Goal: Transaction & Acquisition: Book appointment/travel/reservation

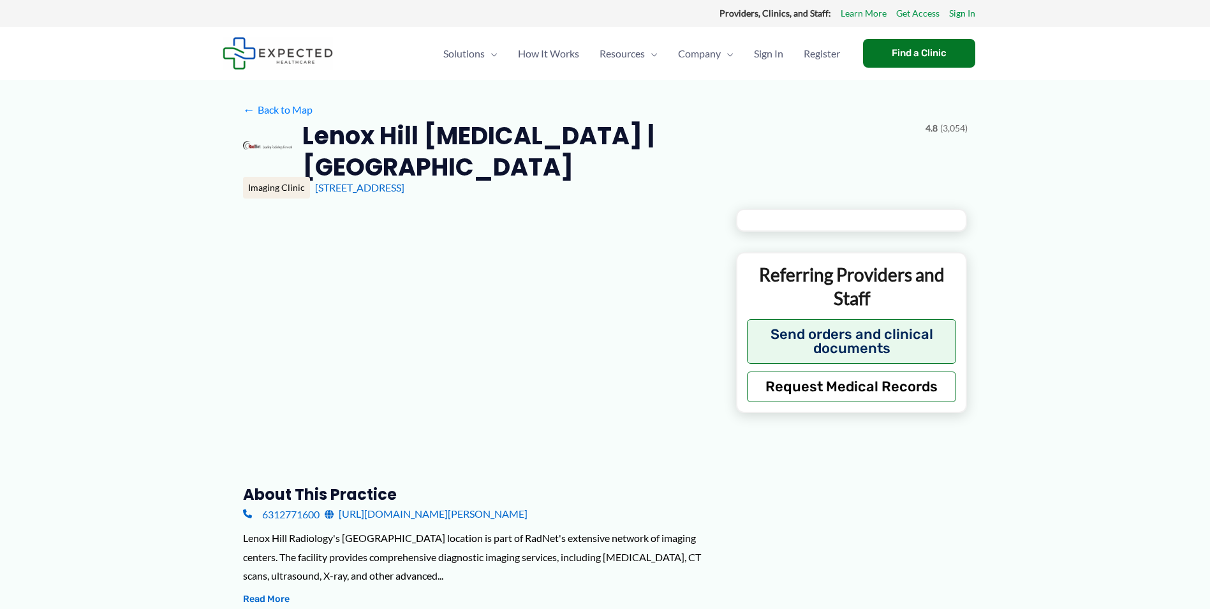
type input "**********"
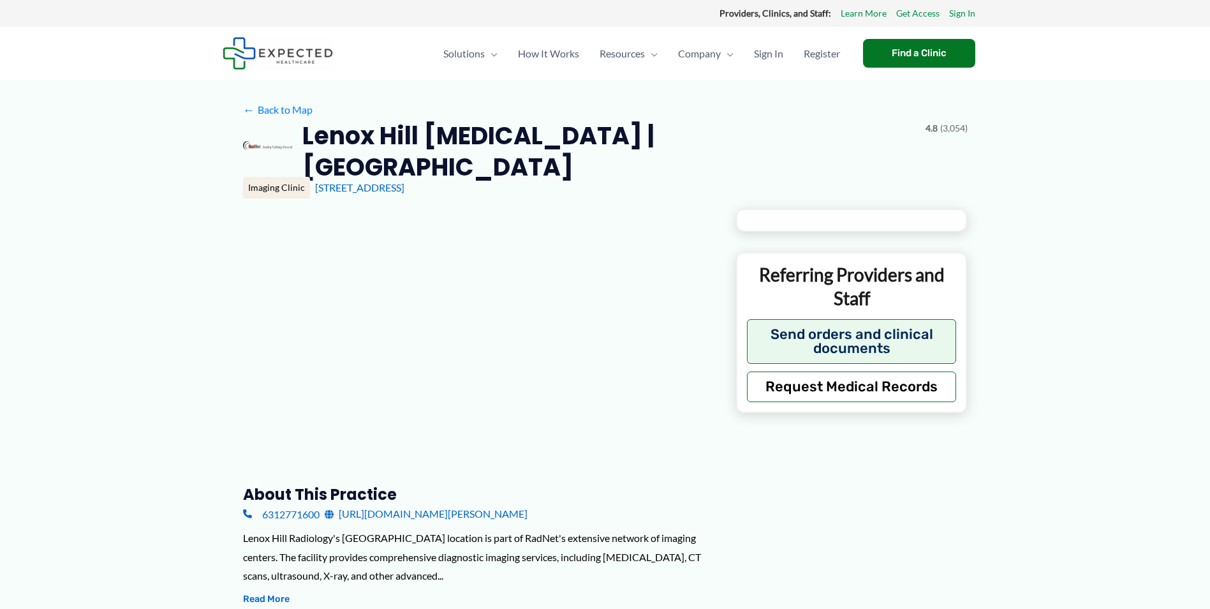
type input "**********"
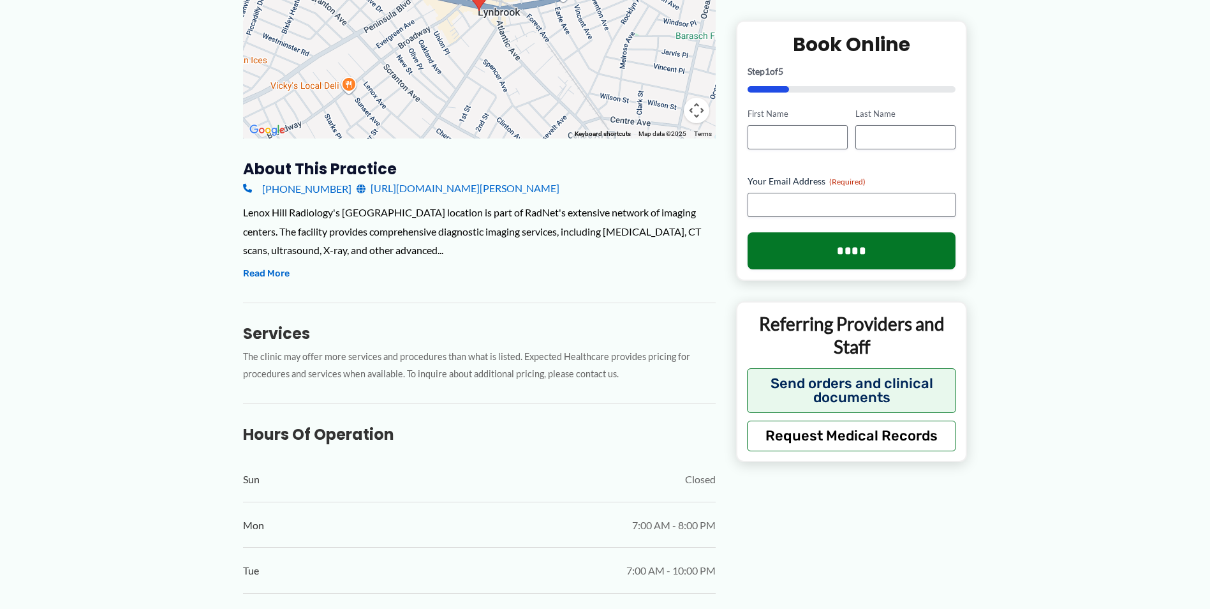
scroll to position [319, 0]
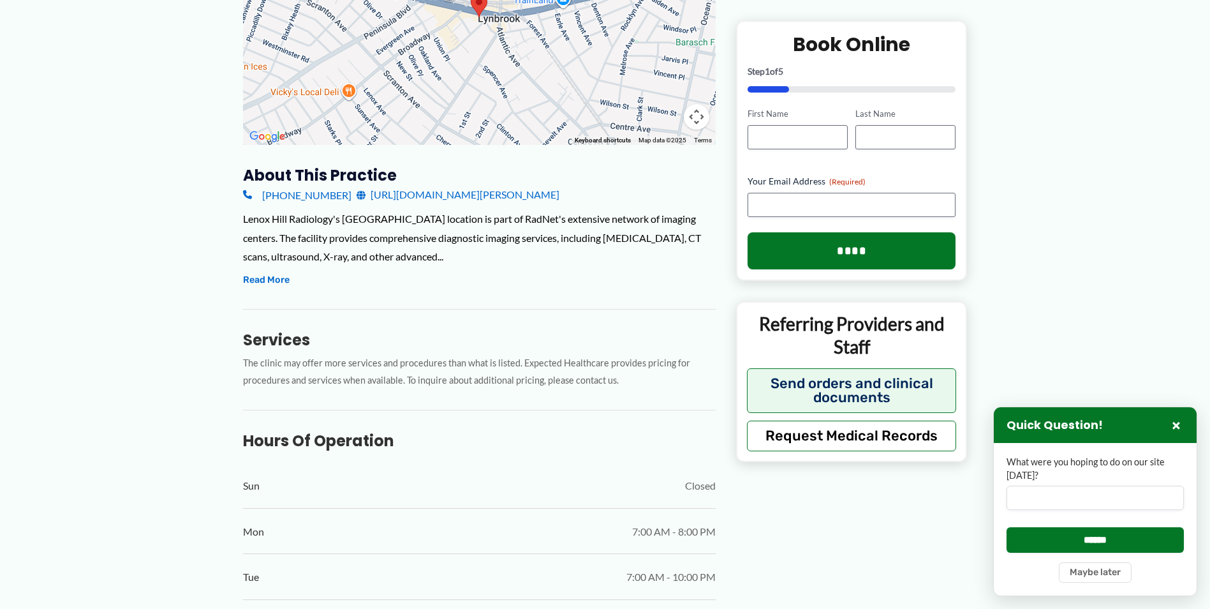
click at [433, 185] on link "[URL][DOMAIN_NAME][PERSON_NAME]" at bounding box center [458, 194] width 203 height 19
